Goal: Transaction & Acquisition: Purchase product/service

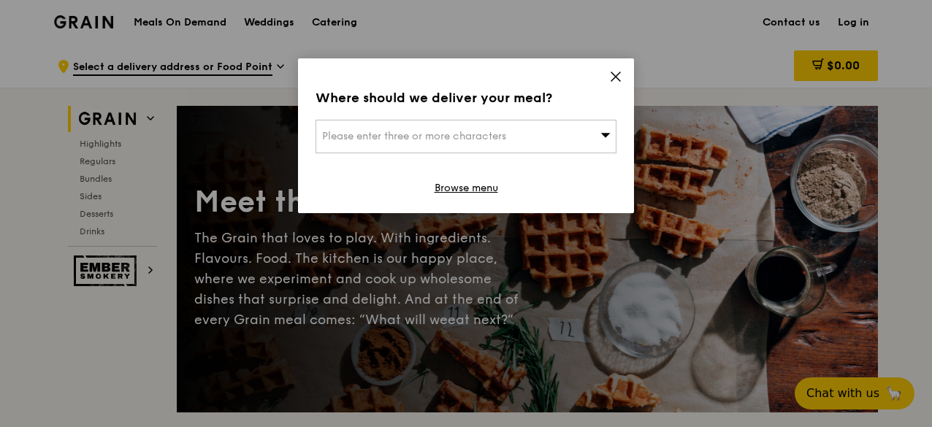
click at [612, 77] on icon at bounding box center [615, 76] width 13 height 13
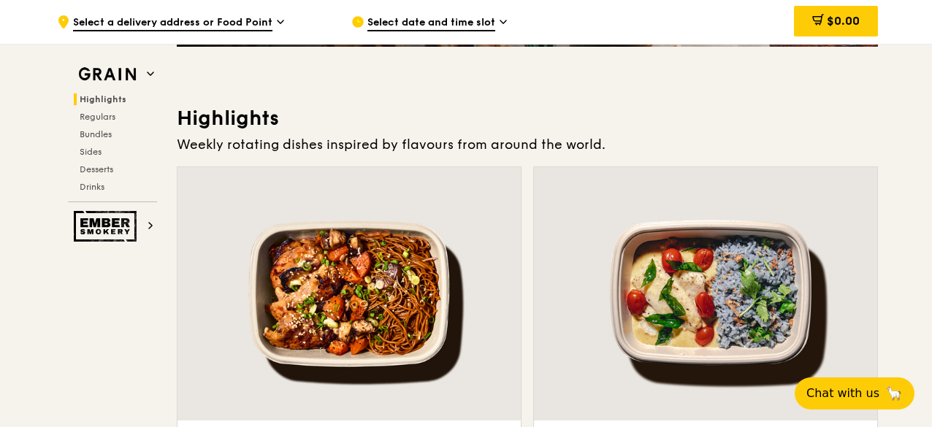
scroll to position [585, 0]
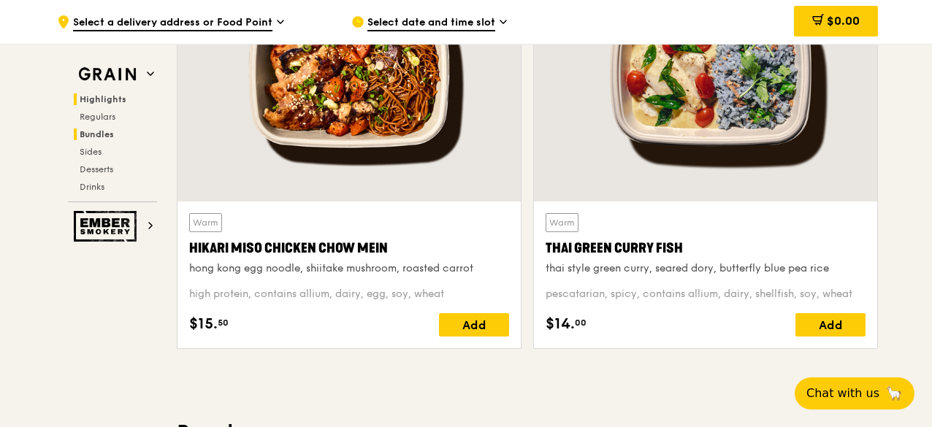
click at [105, 137] on span "Bundles" at bounding box center [97, 134] width 34 height 10
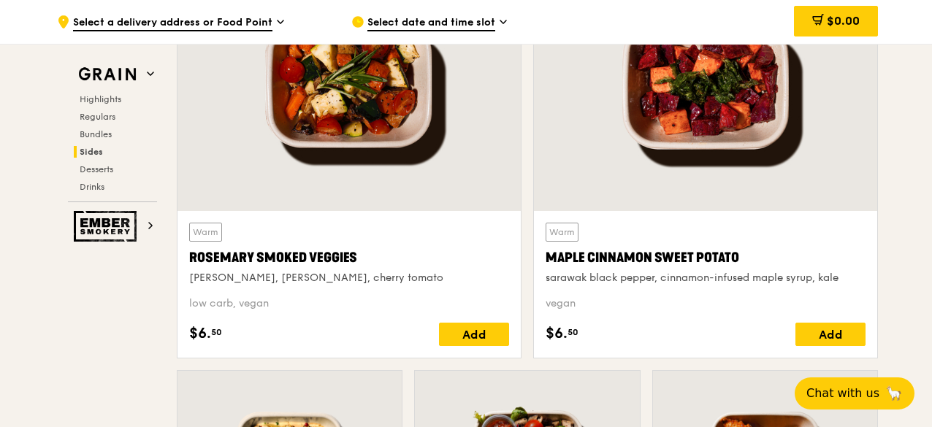
scroll to position [3548, 0]
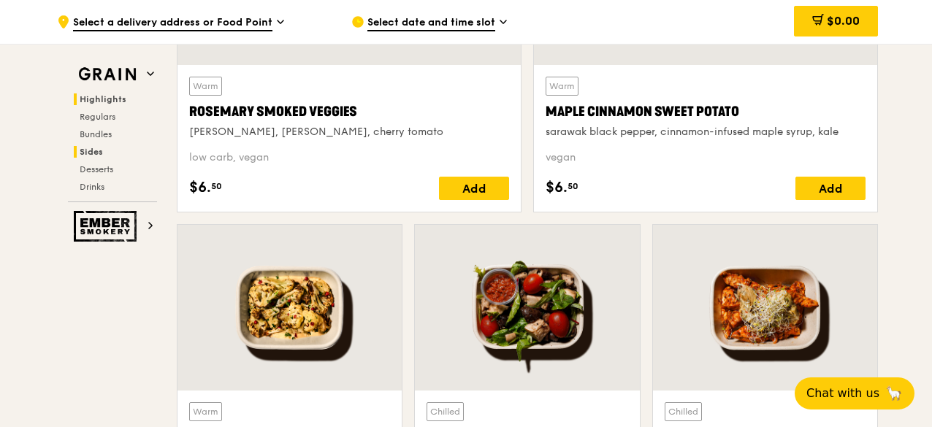
click at [109, 102] on span "Highlights" at bounding box center [103, 99] width 47 height 10
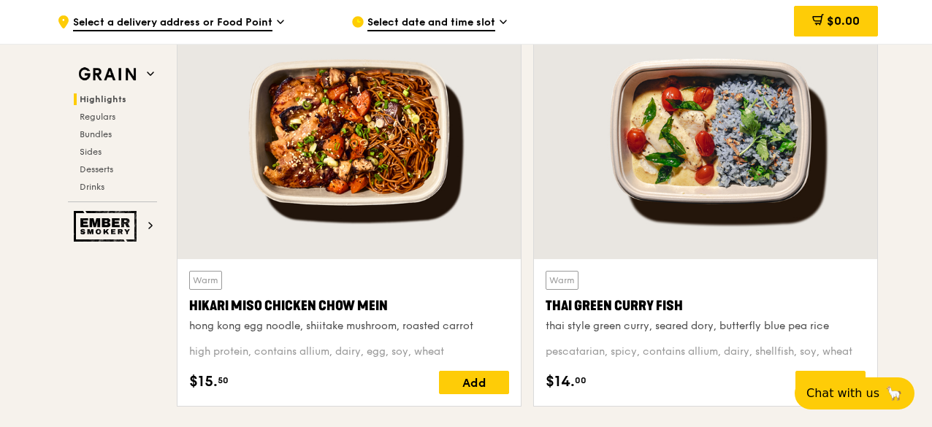
scroll to position [412, 0]
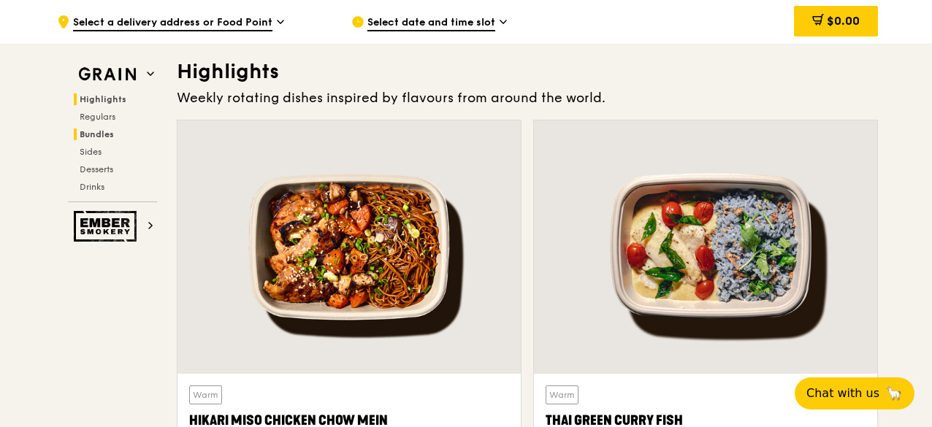
click at [115, 129] on h2 "Bundles" at bounding box center [115, 135] width 83 height 12
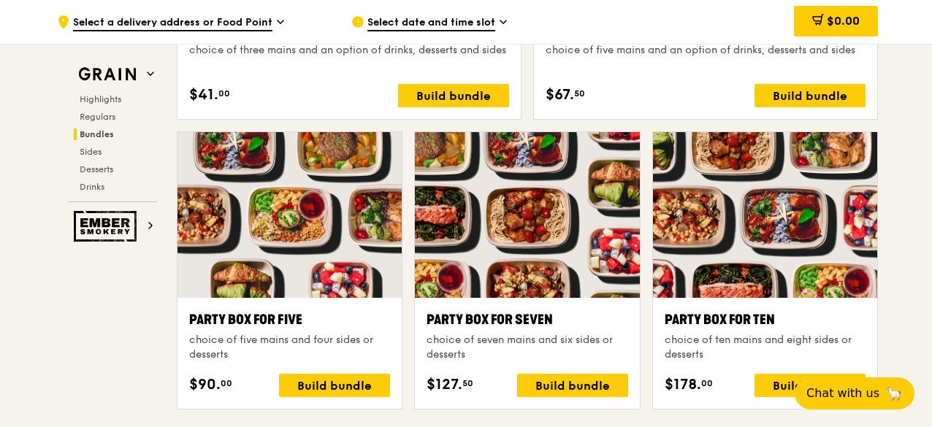
scroll to position [2671, 0]
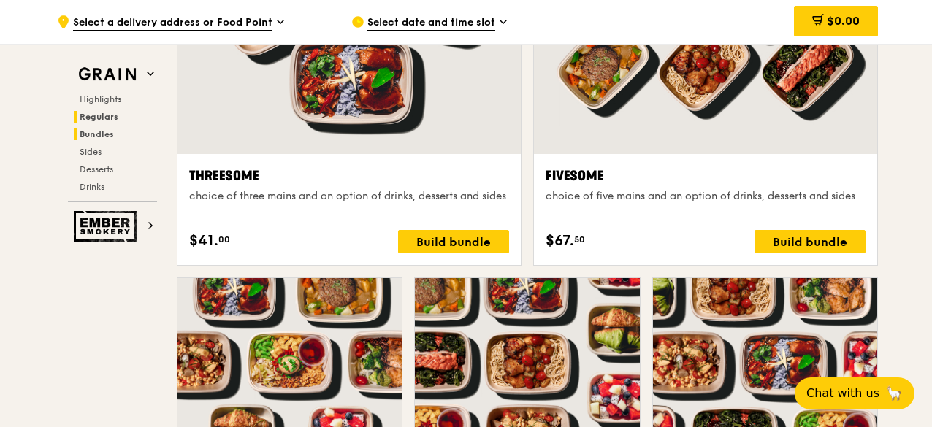
click at [106, 118] on span "Regulars" at bounding box center [99, 117] width 39 height 10
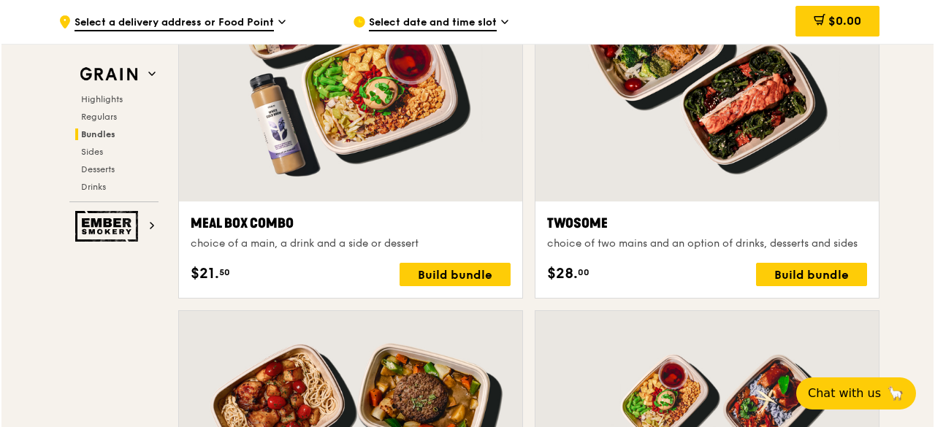
scroll to position [2187, 0]
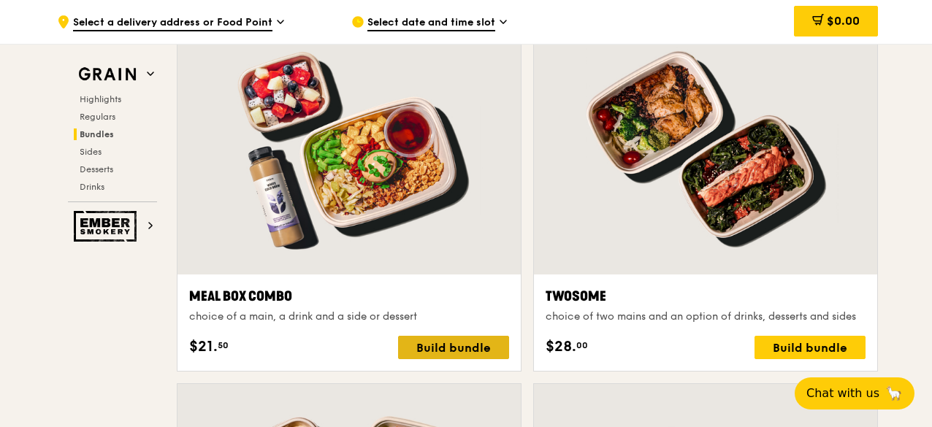
click at [445, 343] on div "Build bundle" at bounding box center [453, 347] width 111 height 23
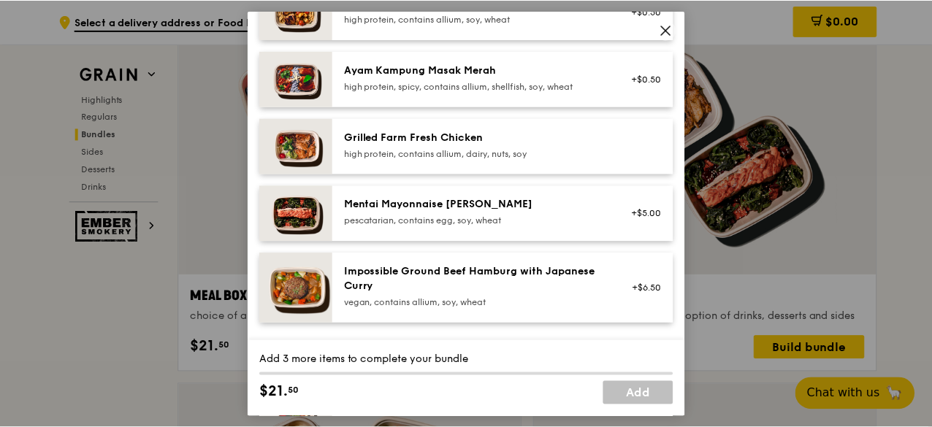
scroll to position [292, 0]
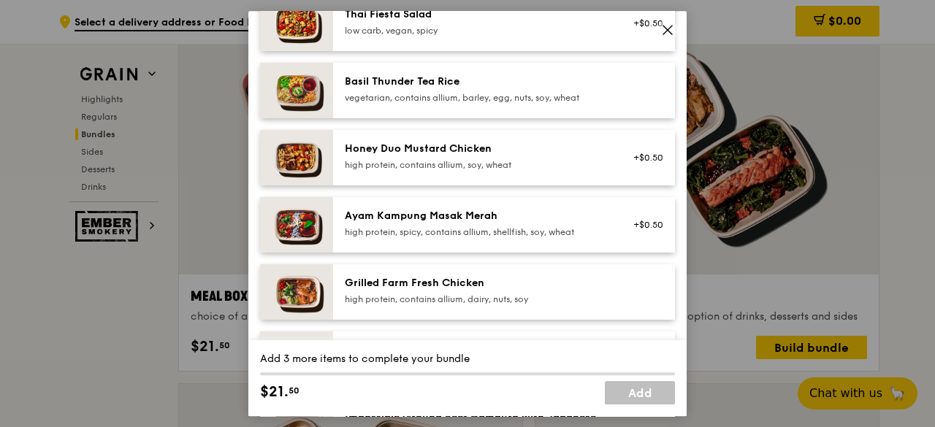
click at [672, 34] on icon at bounding box center [667, 29] width 13 height 13
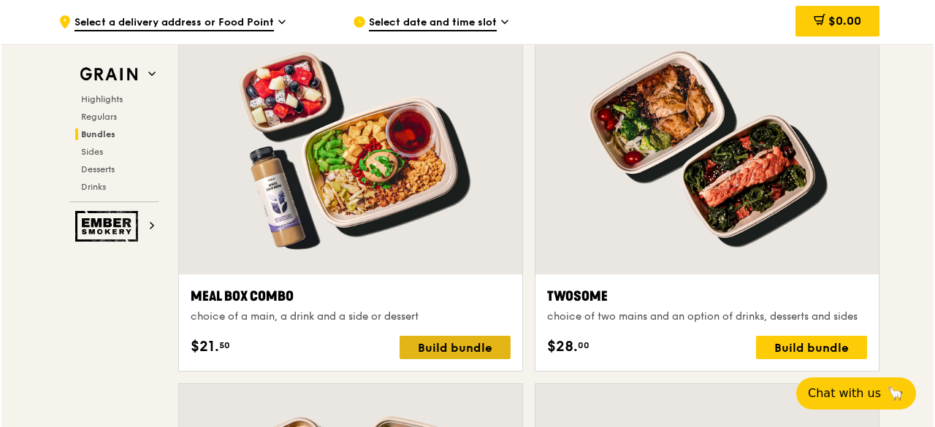
scroll to position [2333, 0]
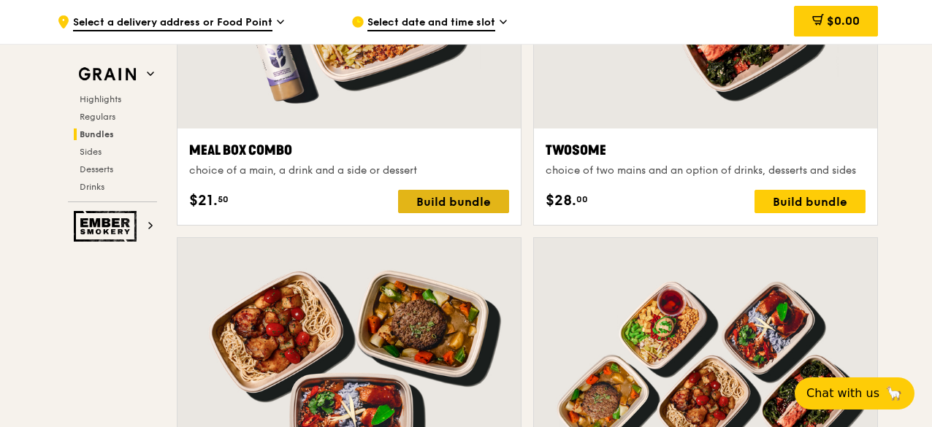
click at [480, 202] on div "Build bundle" at bounding box center [453, 201] width 111 height 23
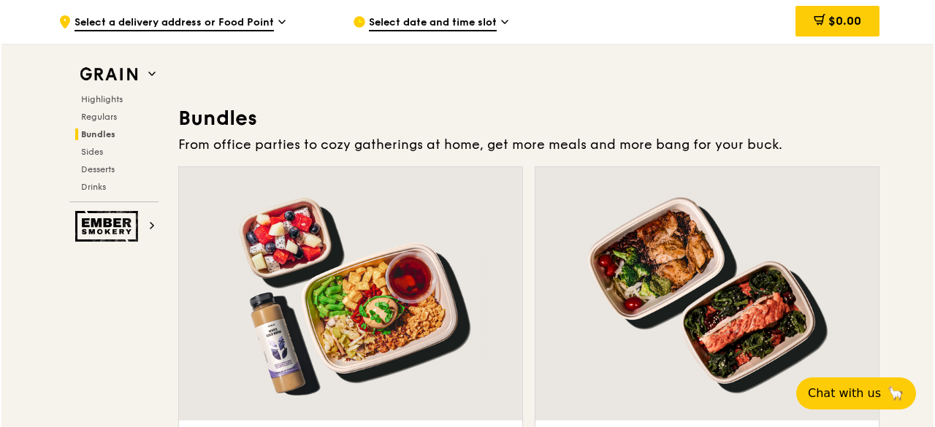
scroll to position [2187, 0]
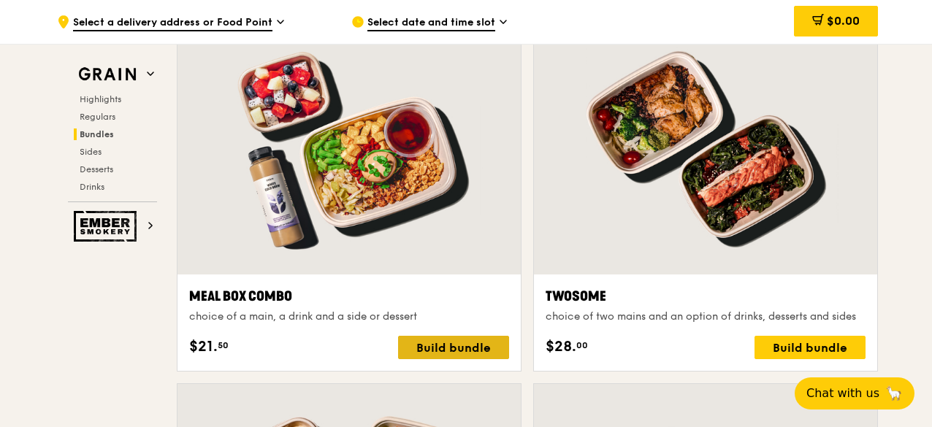
click at [474, 345] on div "Build bundle" at bounding box center [453, 347] width 111 height 23
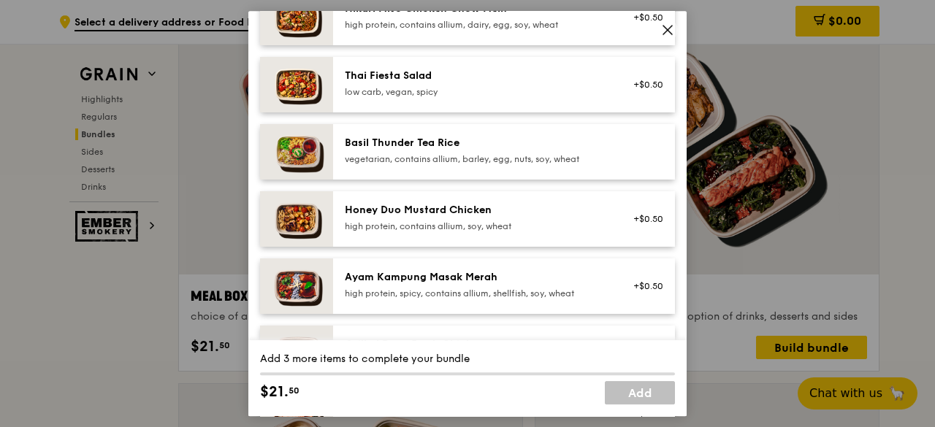
scroll to position [246, 0]
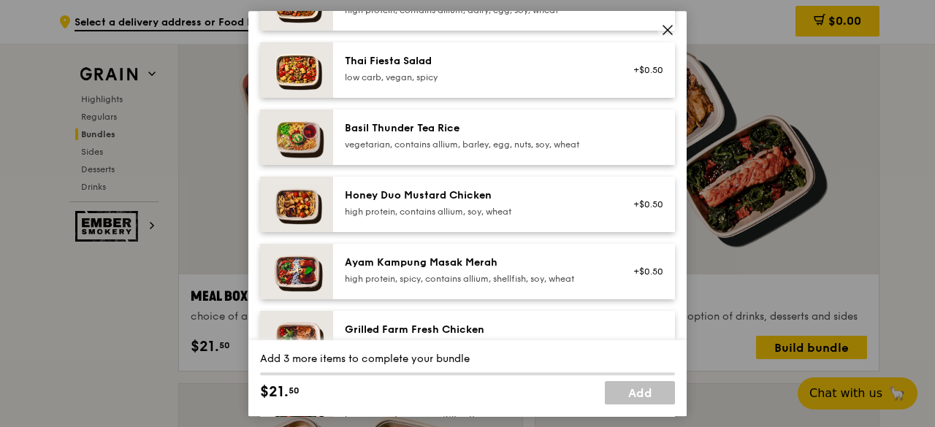
click at [632, 153] on div at bounding box center [644, 137] width 56 height 32
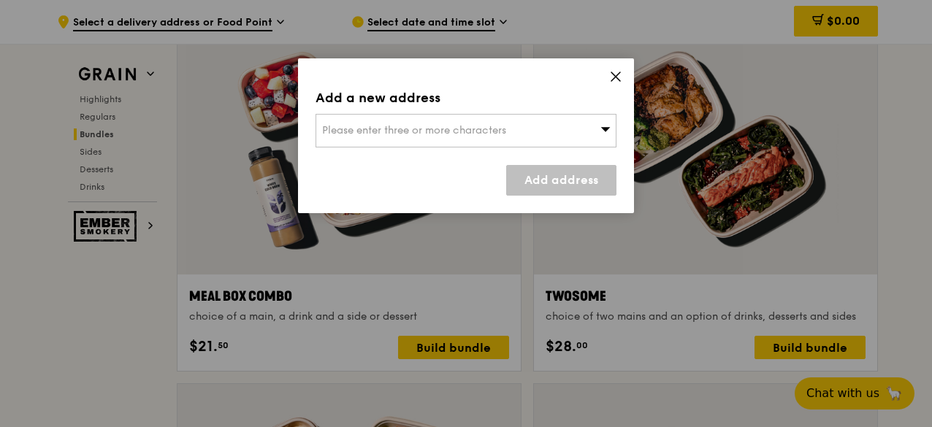
click at [621, 77] on icon at bounding box center [615, 76] width 13 height 13
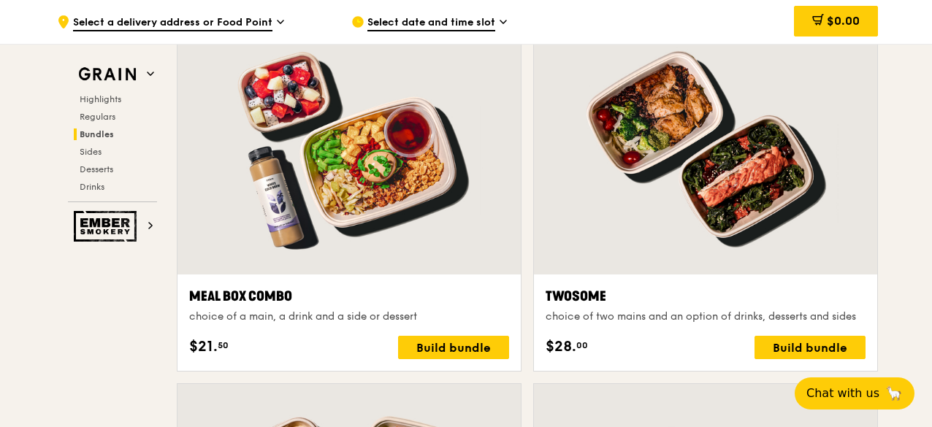
click at [446, 157] on div at bounding box center [349, 148] width 343 height 254
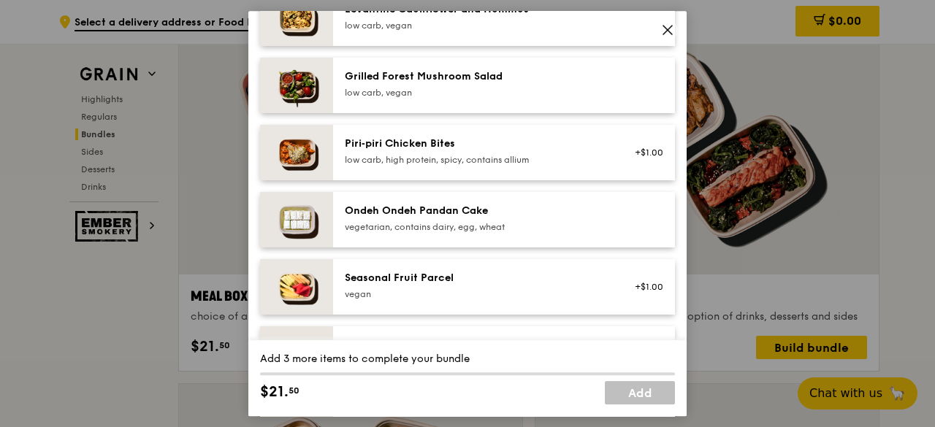
scroll to position [754, 0]
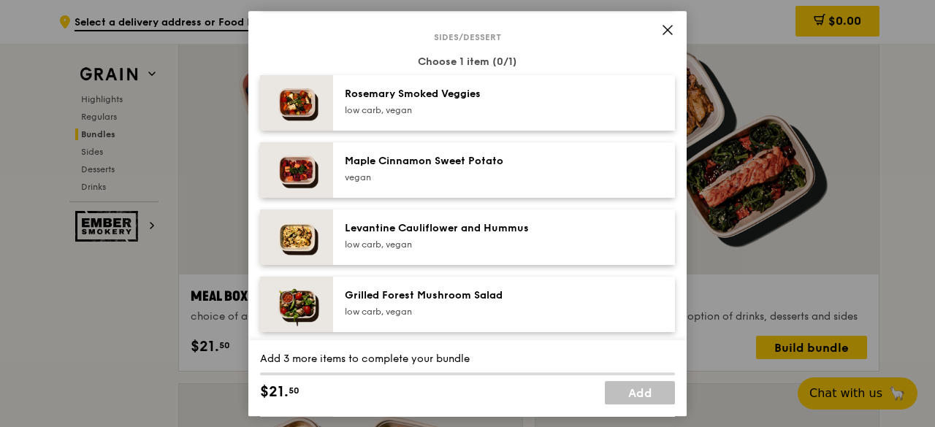
click at [414, 401] on div "$21. 50" at bounding box center [364, 392] width 208 height 22
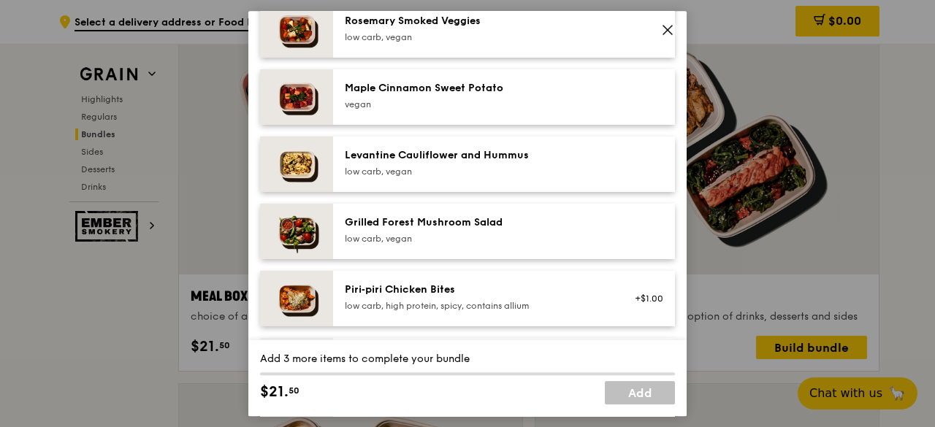
scroll to position [900, 0]
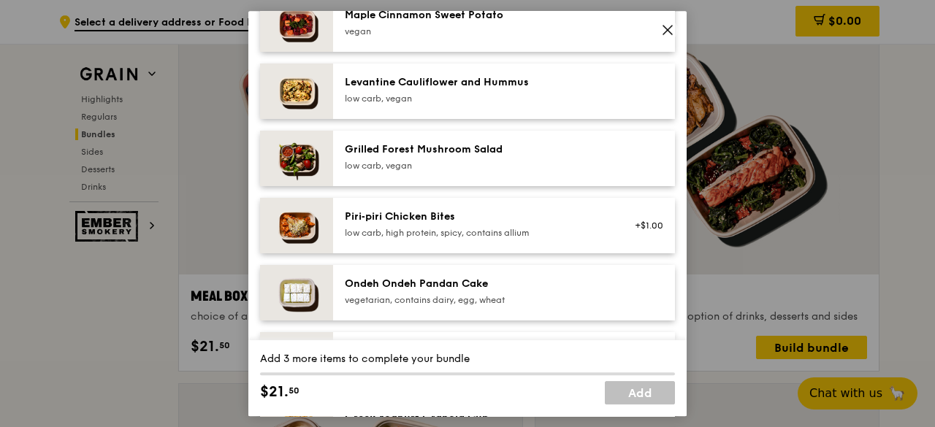
click at [577, 365] on div "Add 3 more items to complete your bundle" at bounding box center [467, 359] width 415 height 15
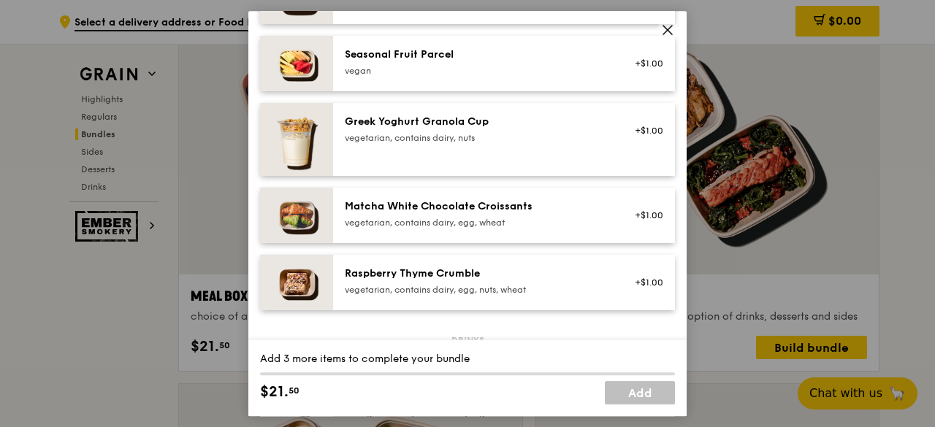
scroll to position [1203, 0]
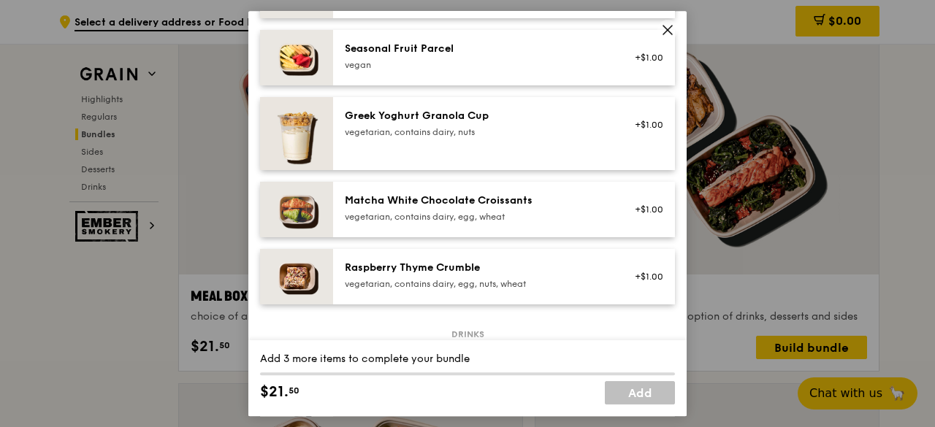
drag, startPoint x: 202, startPoint y: 151, endPoint x: 411, endPoint y: 72, distance: 223.4
click at [202, 151] on div "Meal Box Combo choice of a main, a drink and a side or dessert Mains Choose 1 i…" at bounding box center [467, 213] width 935 height 427
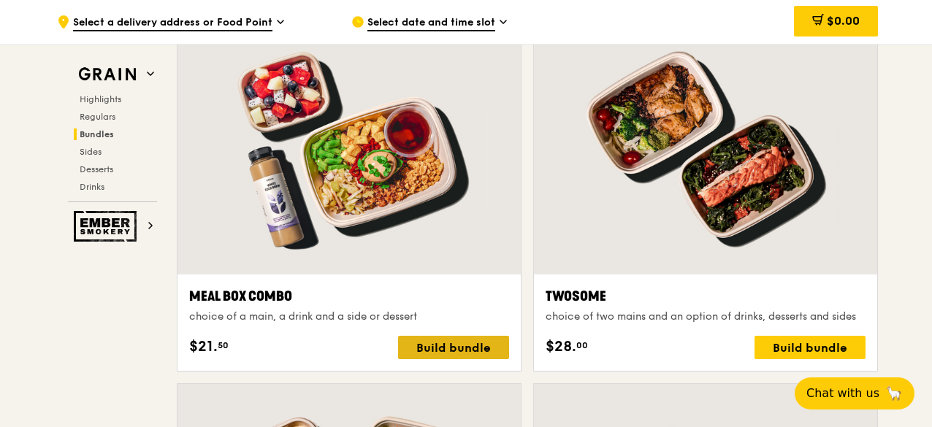
click at [457, 338] on div "Build bundle" at bounding box center [453, 347] width 111 height 23
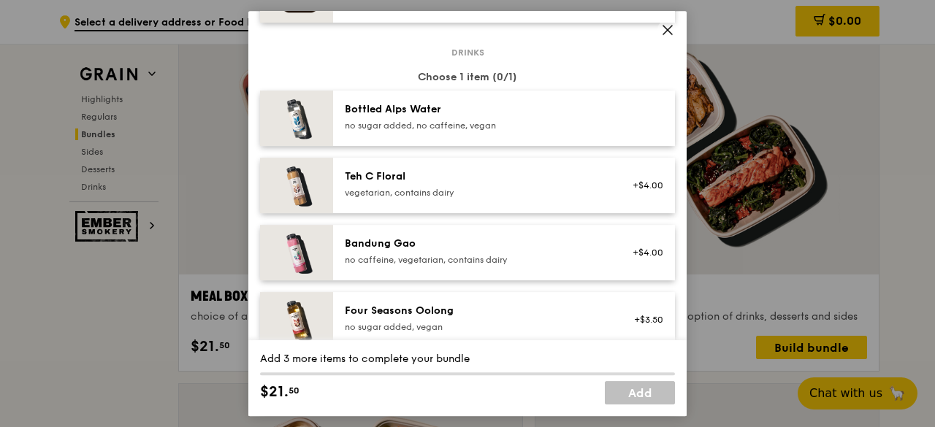
scroll to position [1558, 0]
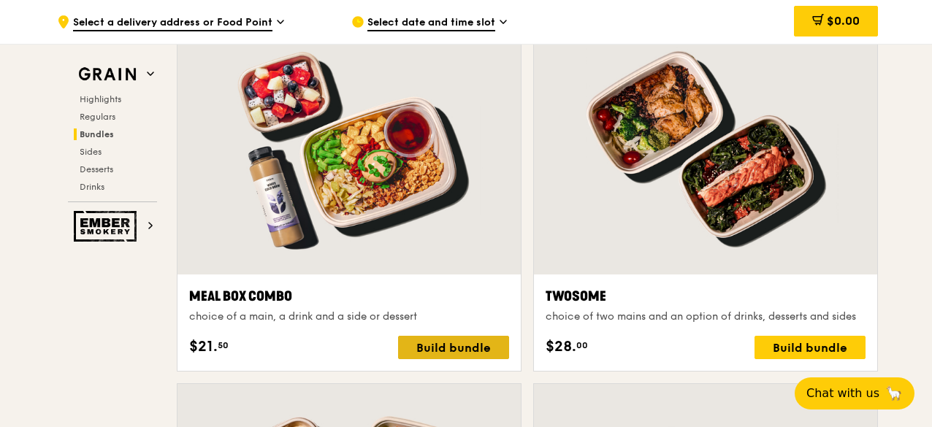
click at [471, 353] on div "Build bundle" at bounding box center [453, 347] width 111 height 23
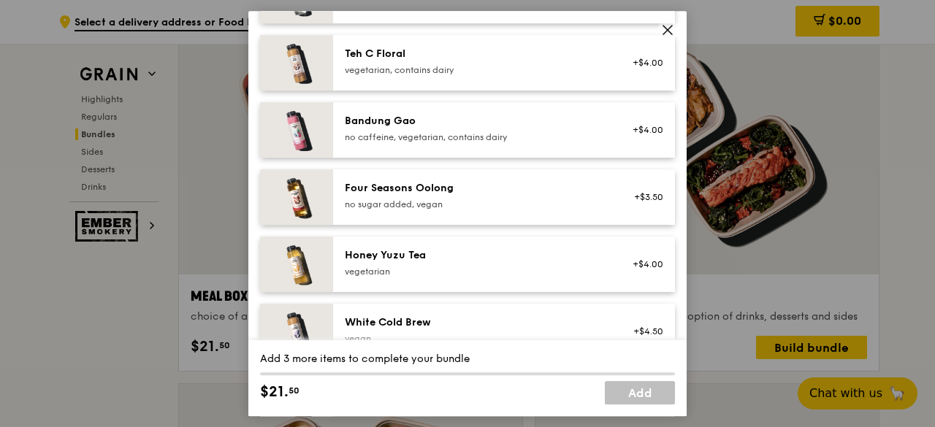
scroll to position [1681, 0]
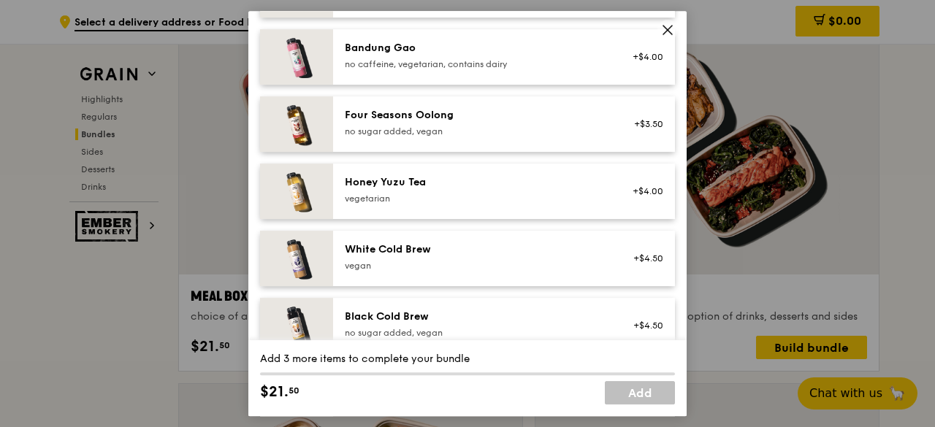
drag, startPoint x: 675, startPoint y: 334, endPoint x: 693, endPoint y: 341, distance: 19.7
click at [675, 334] on div "Meal Box Combo choice of a main, a drink and a side or dessert Mains Choose 1 i…" at bounding box center [467, 214] width 438 height 406
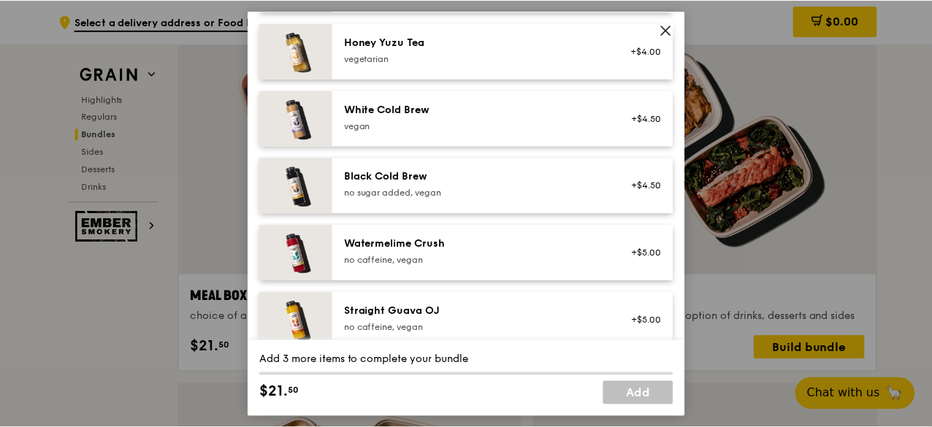
scroll to position [1850, 0]
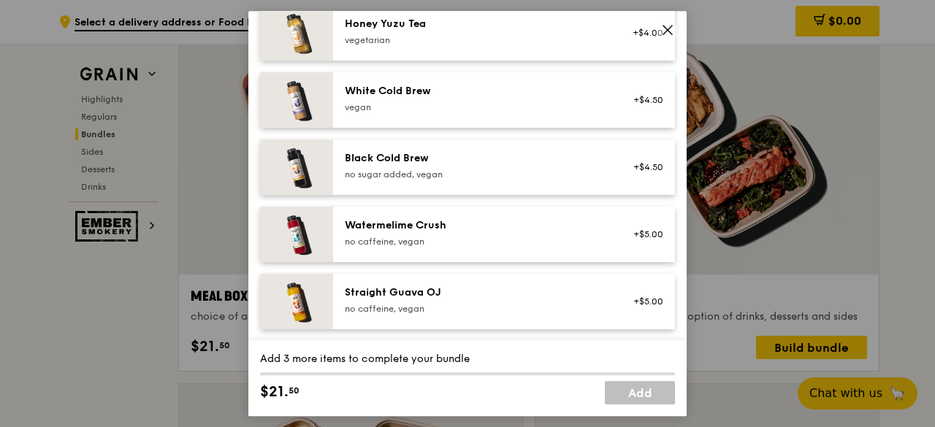
click at [669, 34] on icon at bounding box center [667, 29] width 13 height 13
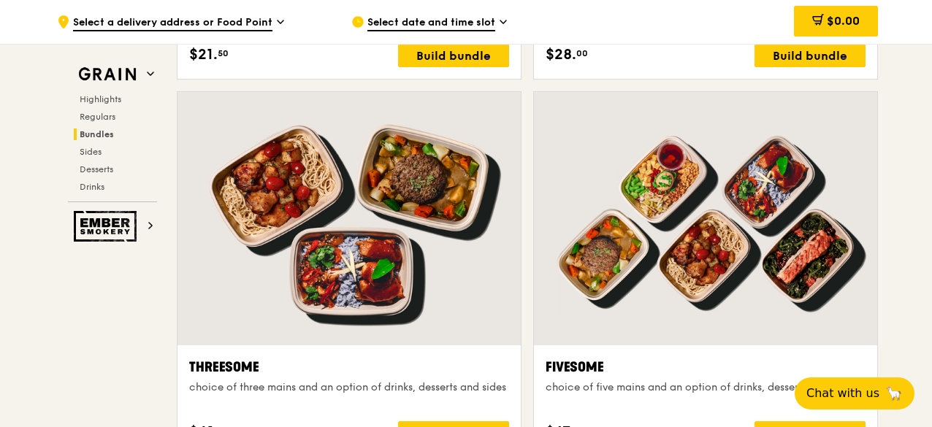
scroll to position [2333, 0]
